Goal: Information Seeking & Learning: Find specific fact

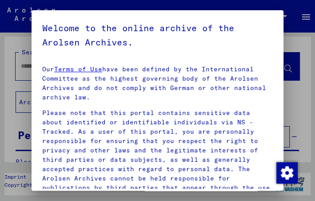
scroll to position [222, 0]
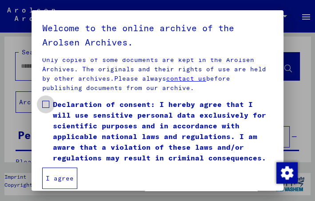
click at [46, 101] on span at bounding box center [45, 104] width 7 height 7
click at [61, 178] on button "I agree" at bounding box center [59, 177] width 35 height 21
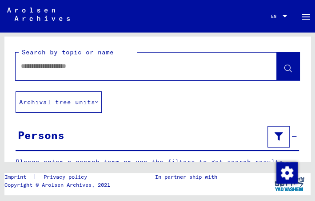
click at [46, 72] on div at bounding box center [136, 66] width 240 height 20
click at [67, 69] on input "text" at bounding box center [138, 65] width 235 height 9
type input "**********"
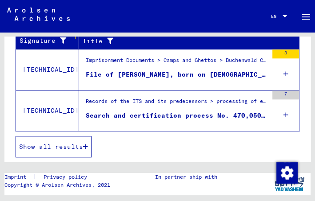
scroll to position [349, 0]
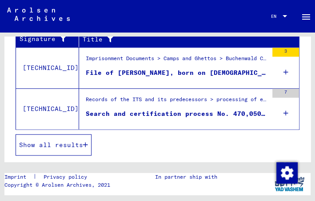
click at [47, 145] on button "Show all results" at bounding box center [54, 144] width 76 height 21
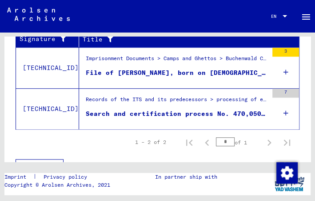
scroll to position [184, 0]
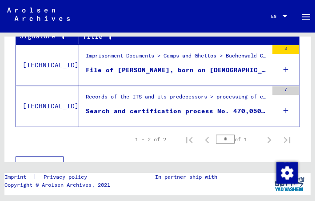
click at [278, 109] on div "Show all results" at bounding box center [158, 121] width 284 height 30
click at [275, 109] on div "Show all results" at bounding box center [158, 121] width 284 height 30
click at [273, 109] on div "Show all results" at bounding box center [158, 121] width 284 height 30
click at [276, 106] on div "Show all results" at bounding box center [158, 121] width 284 height 30
click at [237, 107] on div "Search and certification process No. 470,050 for [PERSON_NAME] born [DEMOGRAPHI…" at bounding box center [177, 110] width 182 height 9
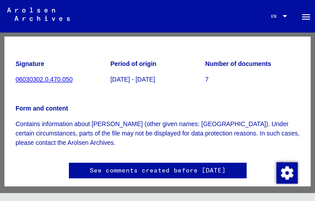
scroll to position [98, 0]
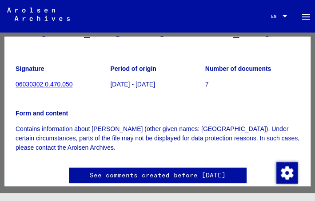
click at [40, 82] on link "06030302.0.470.050" at bounding box center [44, 84] width 57 height 7
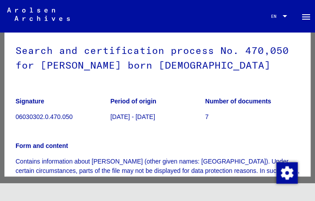
scroll to position [56, 0]
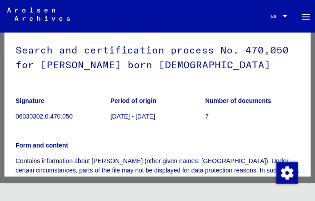
click at [47, 121] on figure "Signature 06030302.0.470.050" at bounding box center [63, 110] width 94 height 40
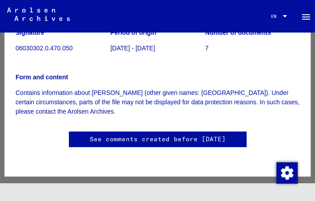
scroll to position [111, 0]
